Goal: Task Accomplishment & Management: Manage account settings

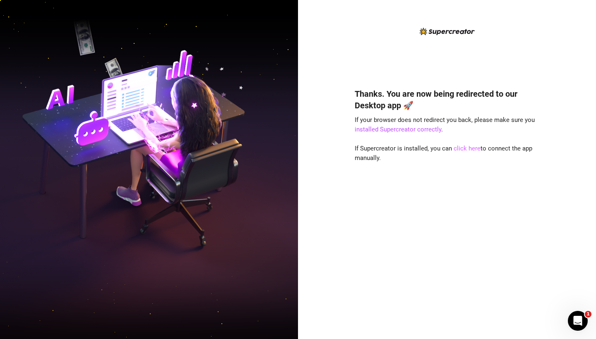
click at [460, 148] on link "click here" at bounding box center [467, 148] width 27 height 7
click at [460, 150] on link "click here" at bounding box center [467, 148] width 27 height 7
click at [371, 131] on link "installed Supercreator correctly" at bounding box center [398, 129] width 86 height 7
click at [384, 200] on div "Thanks. You are now being redirected to our Desktop app 🚀 If your browser does …" at bounding box center [447, 201] width 185 height 249
click at [259, 0] on html "Thanks. You are now being redirected to our Desktop app 🚀 If your browser does …" at bounding box center [298, 169] width 596 height 339
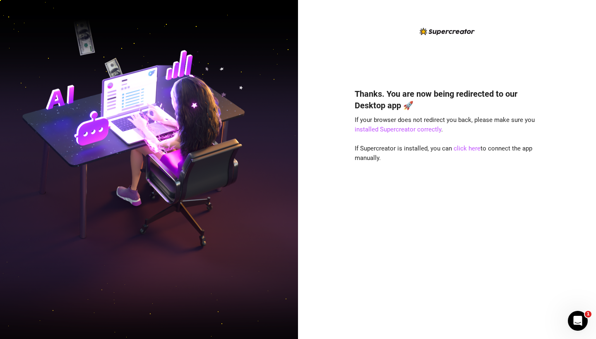
click at [567, 0] on html "Thanks. You are now being redirected to our Desktop app 🚀 If your browser does …" at bounding box center [298, 169] width 596 height 339
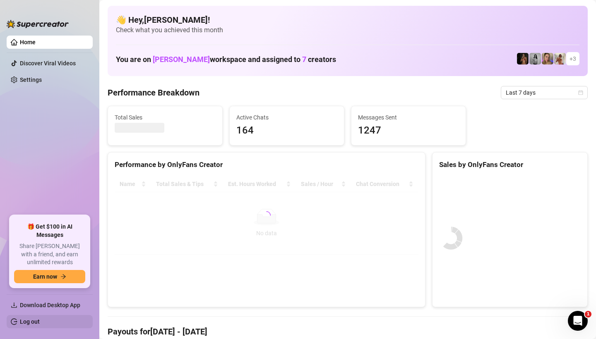
click at [31, 291] on link "Log out" at bounding box center [30, 322] width 20 height 7
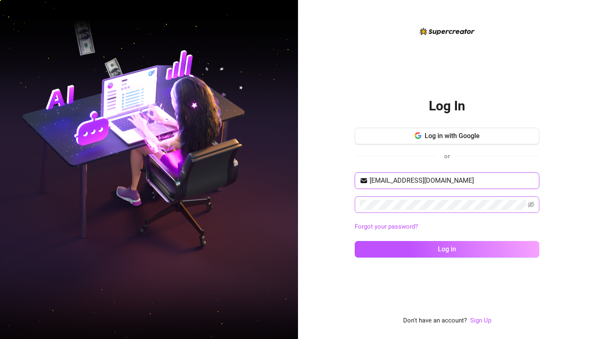
type input "itamarlev4@gmail.com"
click at [248, 205] on icon "eye-invisible" at bounding box center [531, 205] width 7 height 6
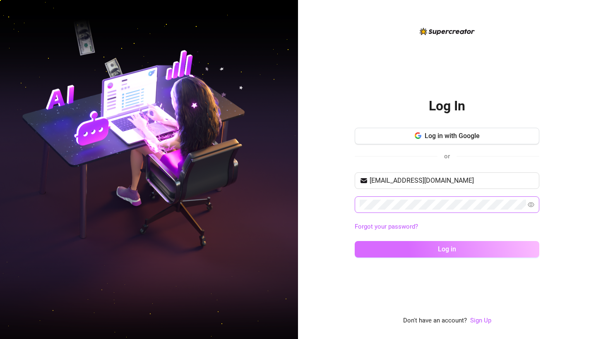
click at [248, 247] on button "Log in" at bounding box center [447, 249] width 185 height 17
